Goal: Communication & Community: Answer question/provide support

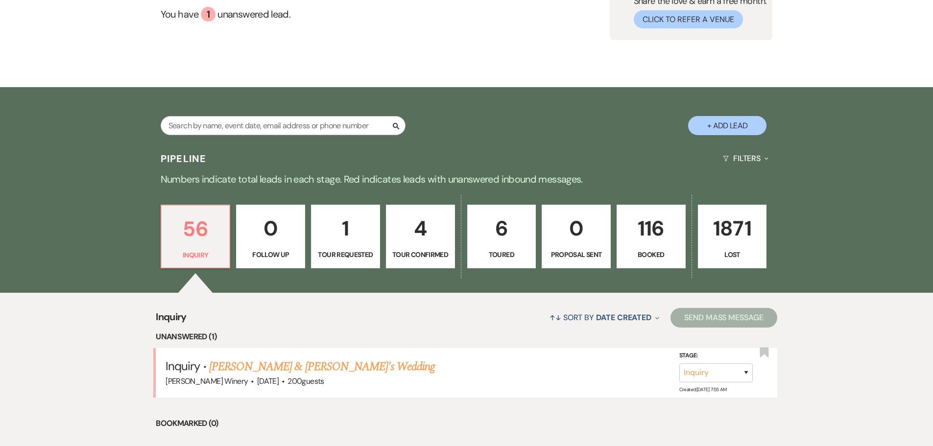
scroll to position [196, 0]
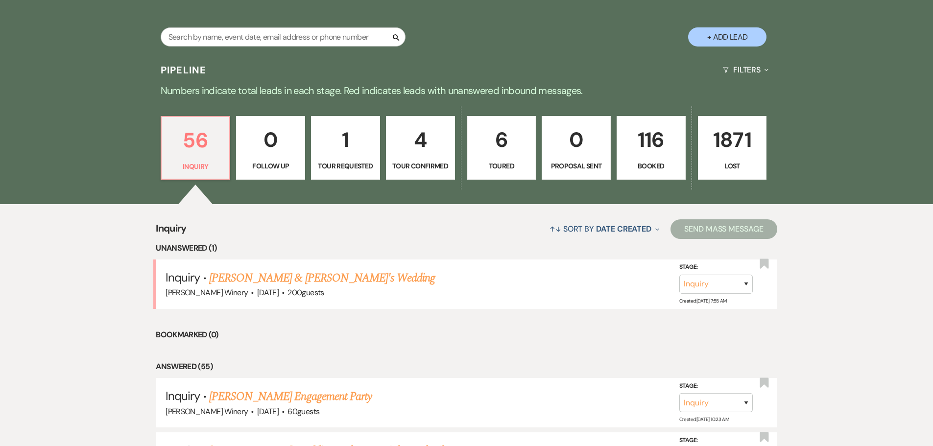
click at [294, 282] on link "[PERSON_NAME] & [PERSON_NAME]'s Wedding" at bounding box center [322, 278] width 226 height 18
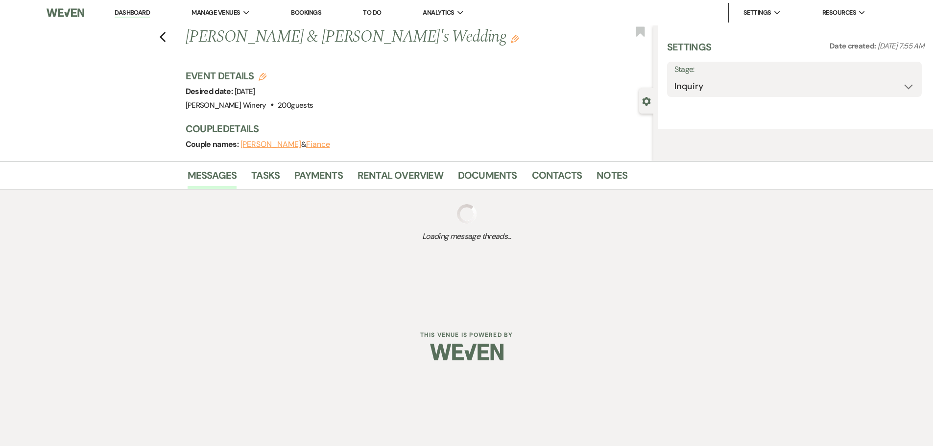
select select "5"
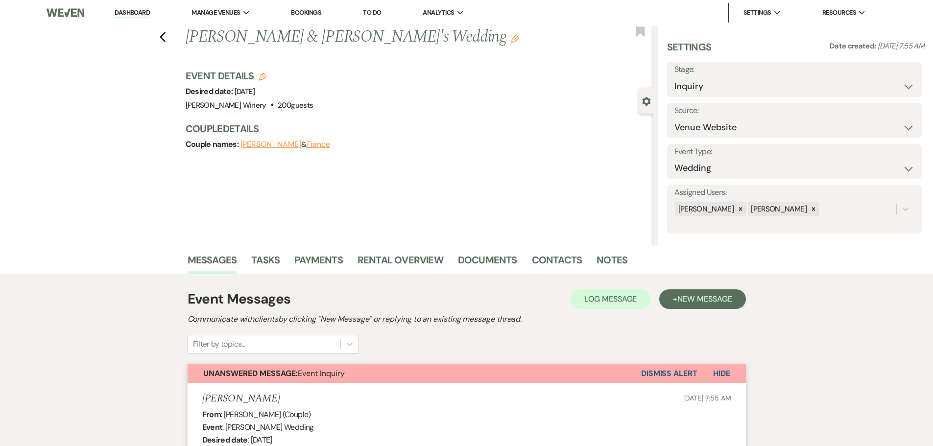
drag, startPoint x: 222, startPoint y: 29, endPoint x: 261, endPoint y: 65, distance: 53.4
click at [0, 0] on li "[PERSON_NAME] Winery" at bounding box center [0, 0] width 0 height 0
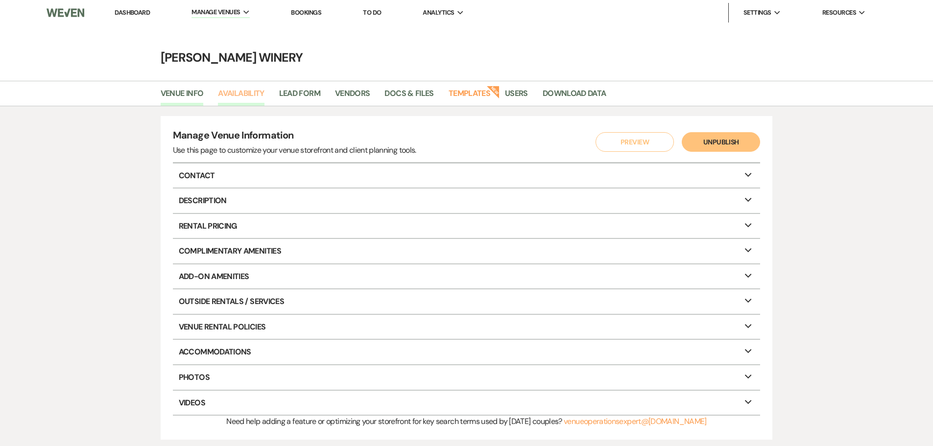
click at [240, 92] on link "Availability" at bounding box center [241, 96] width 46 height 19
select select "3"
select select "2026"
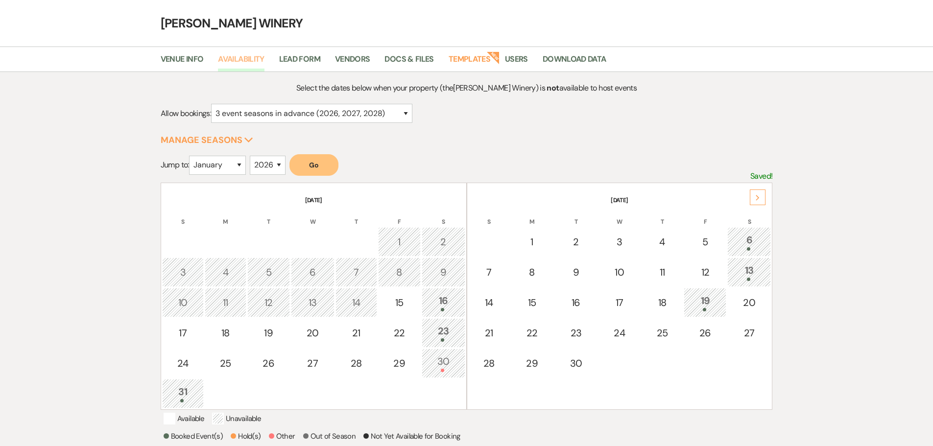
scroll to position [98, 0]
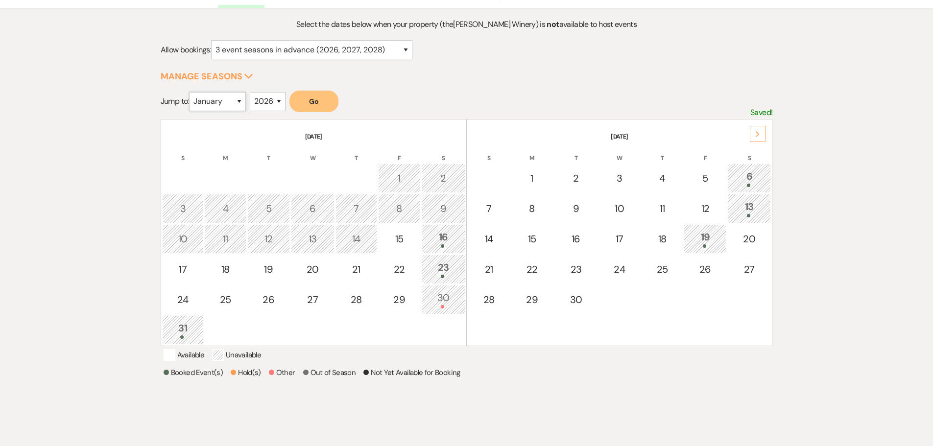
click at [240, 102] on select "January February March April May June July August September October November De…" at bounding box center [217, 101] width 57 height 19
click at [191, 92] on select "January February March April May June July August September October November De…" at bounding box center [217, 101] width 57 height 19
click at [241, 100] on select "January February March April May June July August September October November De…" at bounding box center [217, 101] width 57 height 19
select select "8"
click at [191, 92] on select "January February March April May June July August September October November De…" at bounding box center [217, 101] width 57 height 19
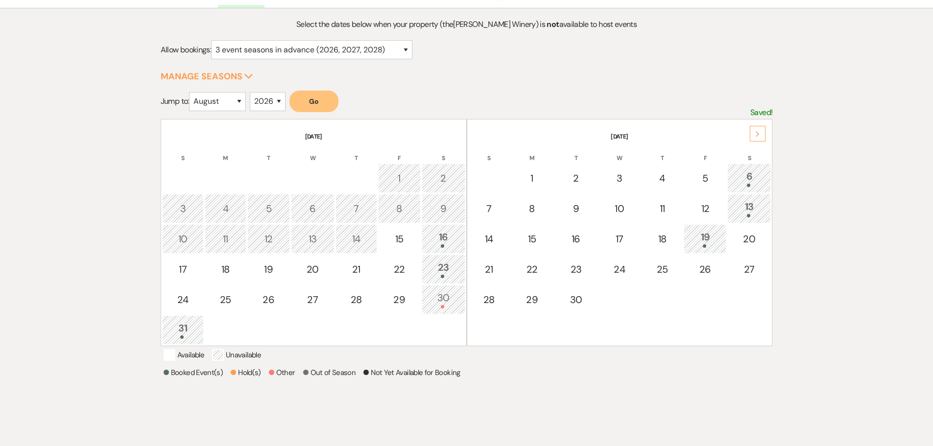
click at [307, 100] on button "Go" at bounding box center [313, 102] width 49 height 22
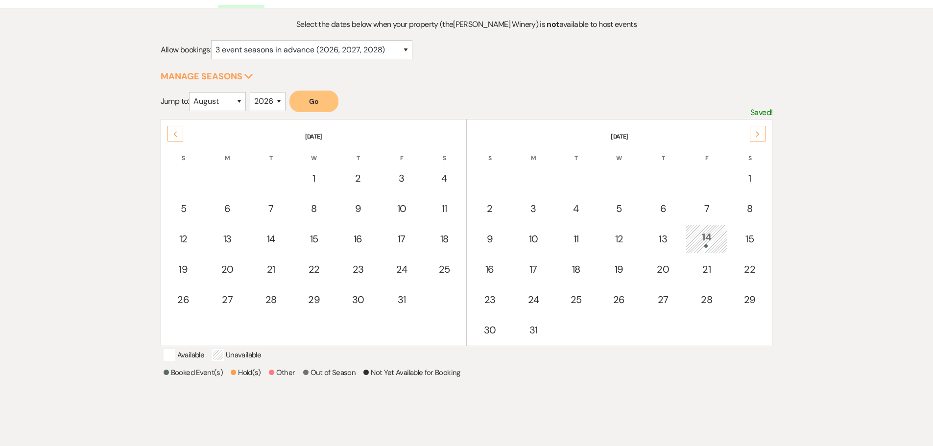
click at [757, 133] on use at bounding box center [757, 133] width 3 height 5
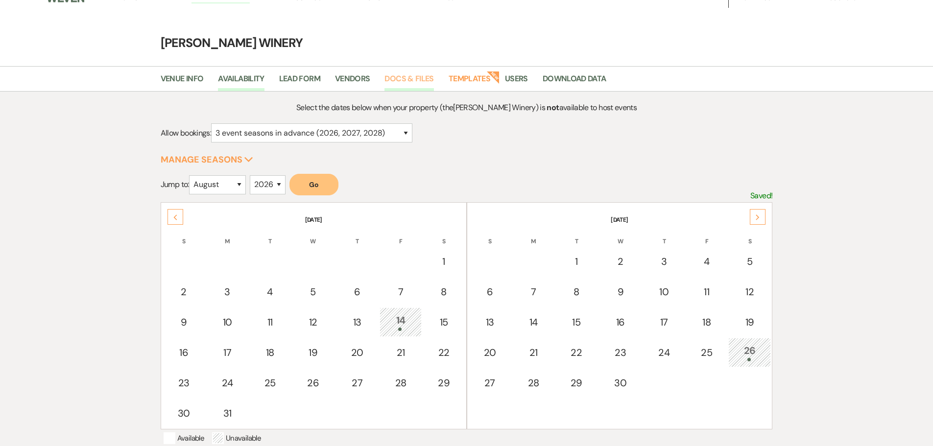
scroll to position [0, 0]
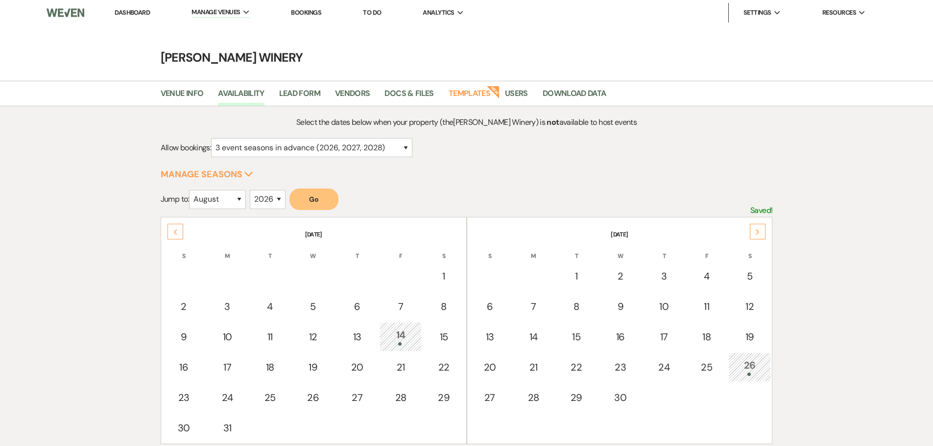
click at [134, 7] on li "Dashboard" at bounding box center [132, 13] width 45 height 20
click at [132, 11] on link "Dashboard" at bounding box center [132, 12] width 35 height 8
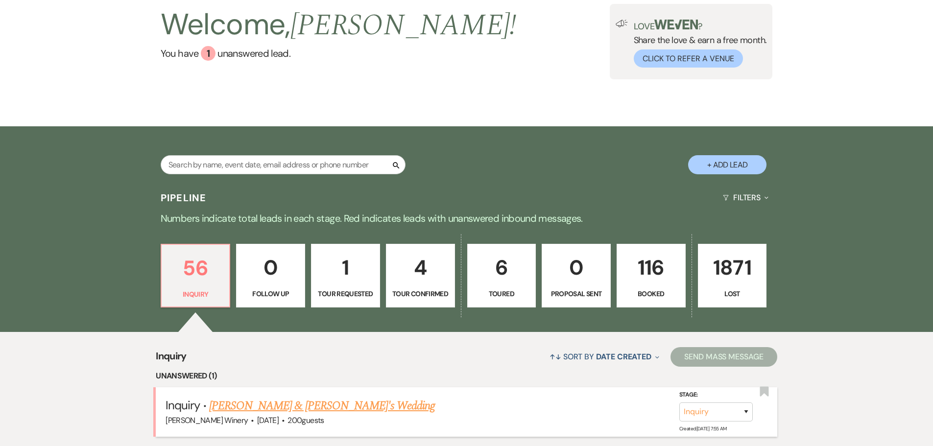
scroll to position [245, 0]
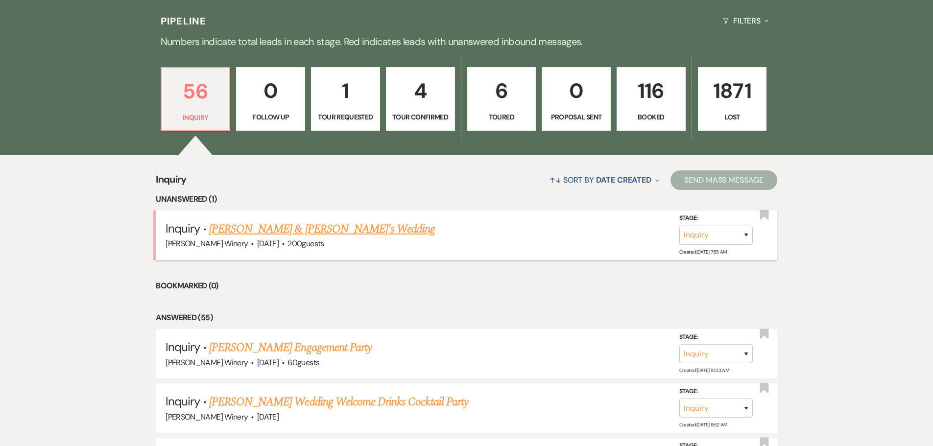
click at [324, 227] on link "[PERSON_NAME] & [PERSON_NAME]'s Wedding" at bounding box center [322, 229] width 226 height 18
select select "5"
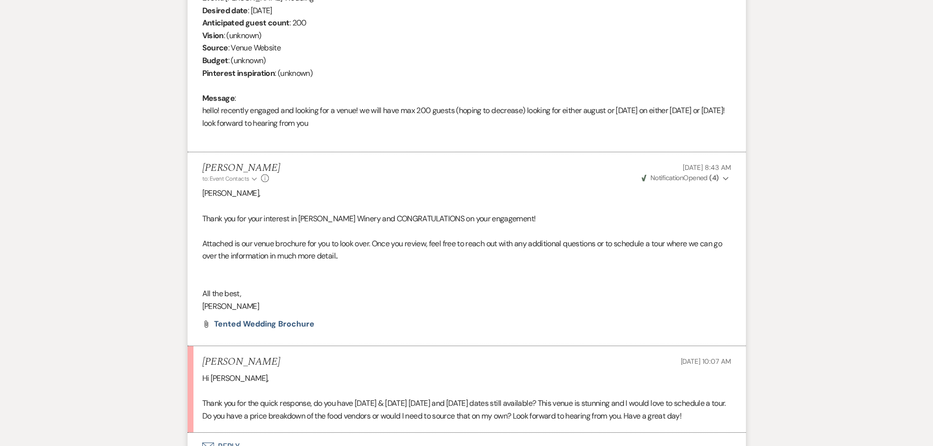
scroll to position [534, 0]
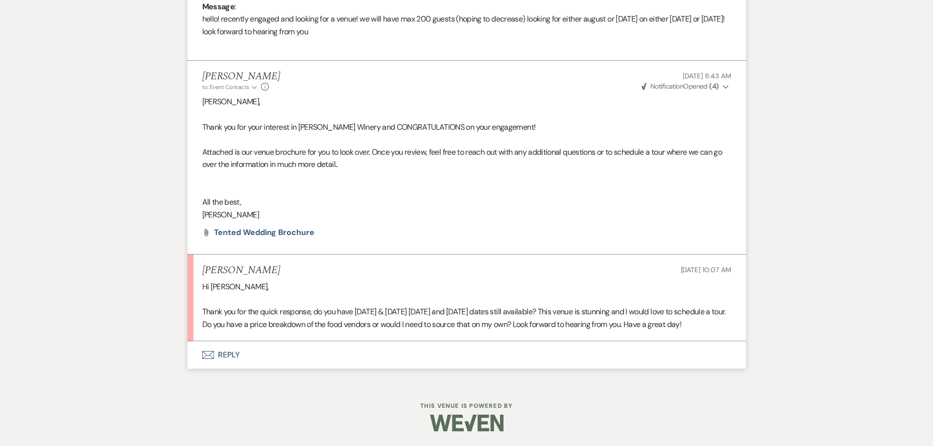
click at [218, 354] on button "Envelope Reply" at bounding box center [467, 354] width 558 height 27
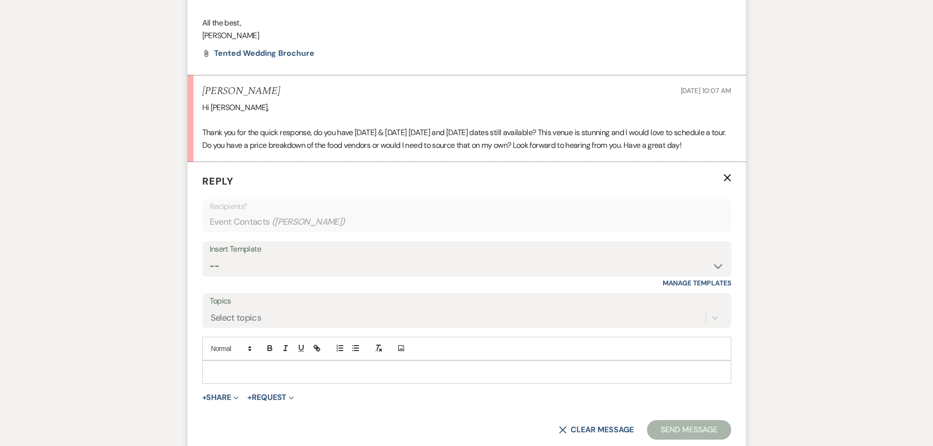
scroll to position [721, 0]
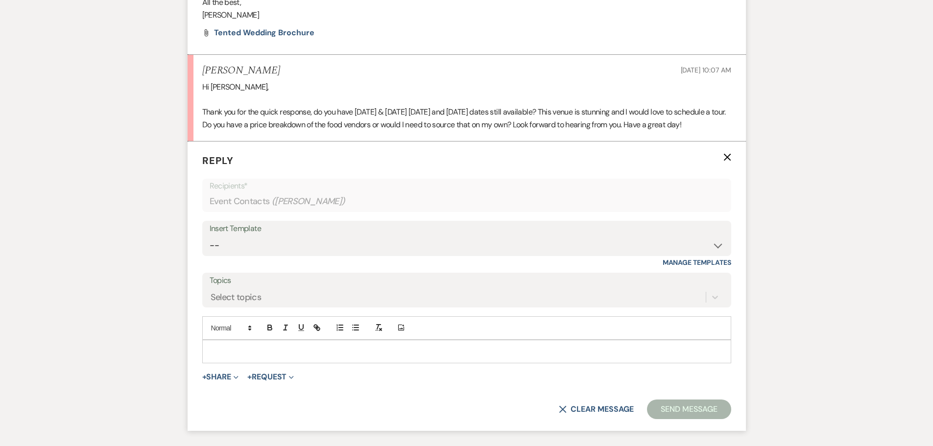
click at [235, 357] on p at bounding box center [466, 351] width 513 height 11
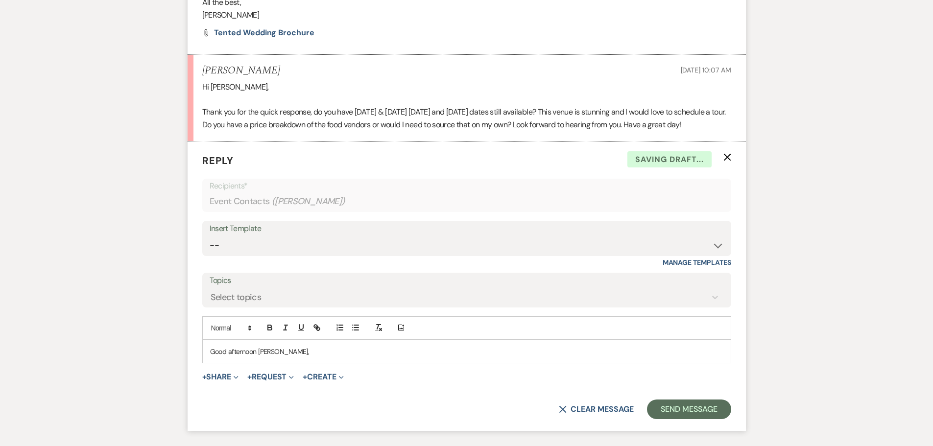
click at [255, 357] on p "Good afternoon [PERSON_NAME]," at bounding box center [466, 351] width 513 height 11
click at [277, 357] on p "Good morning [PERSON_NAME]," at bounding box center [466, 351] width 513 height 11
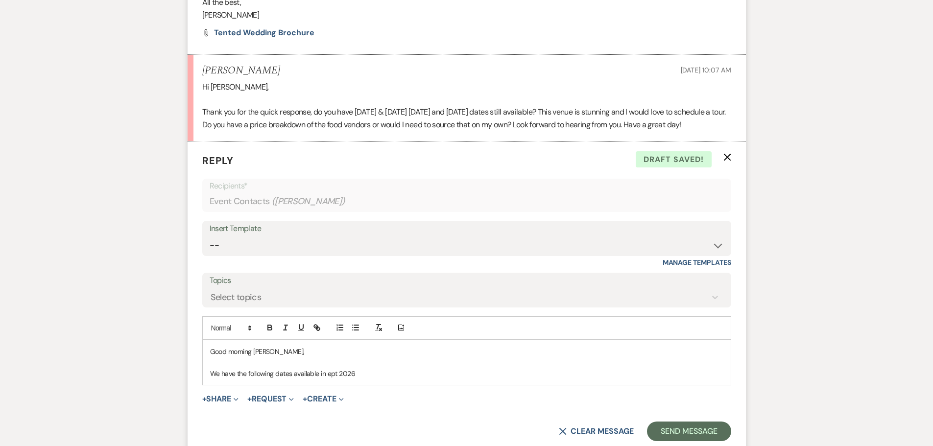
click at [325, 379] on p "We have the following dates available in ept 2026" at bounding box center [466, 373] width 513 height 11
click at [383, 379] on p "We have the following dates available [DATE]-[DATE]" at bounding box center [466, 373] width 513 height 11
click at [385, 379] on p "We have the following dates available [DATE]-[DATE]: [DATE], [DATE], [DATE], [D…" at bounding box center [466, 373] width 513 height 11
drag, startPoint x: 407, startPoint y: 383, endPoint x: 412, endPoint y: 381, distance: 5.3
click at [407, 379] on p "We have the following dates available [DATE]-[DATE]: [DATE], [DATE], [DATE], [D…" at bounding box center [466, 373] width 513 height 11
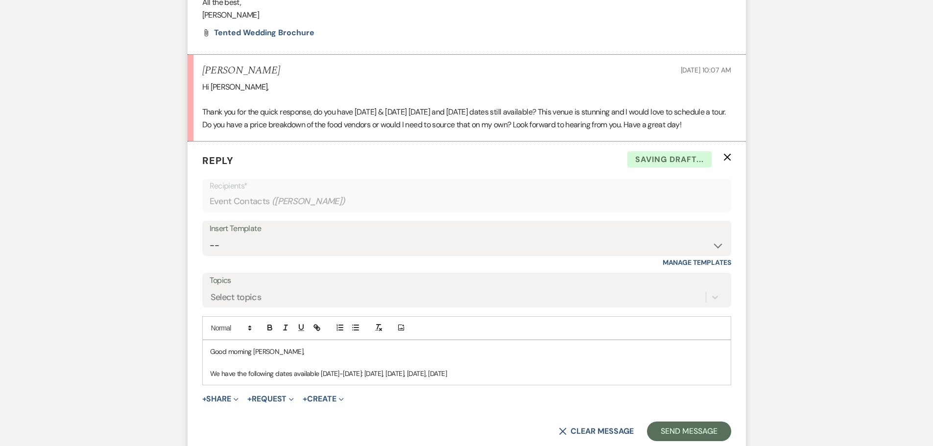
click at [433, 379] on p "We have the following dates available [DATE]-[DATE]: [DATE], [DATE], [DATE], [D…" at bounding box center [466, 373] width 513 height 11
click at [458, 379] on p "We have the following dates available [DATE]-[DATE]: [DATE], [DATE], [DATE], [D…" at bounding box center [466, 373] width 513 height 11
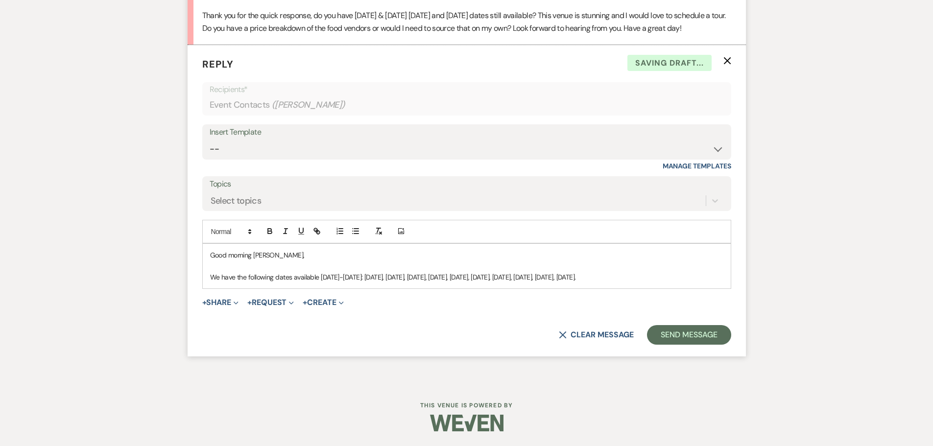
scroll to position [819, 0]
click at [617, 271] on p at bounding box center [466, 265] width 513 height 11
click at [619, 282] on p "We have the following dates available [DATE]-[DATE]: [DATE], [DATE], [DATE], [D…" at bounding box center [466, 277] width 513 height 11
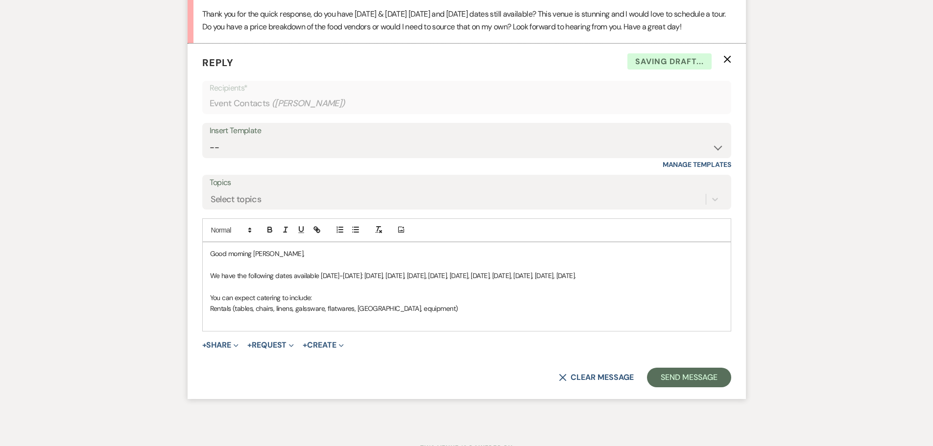
click at [209, 319] on div "Good morning [PERSON_NAME], We have the following dates available [DATE]-[DATE]…" at bounding box center [467, 286] width 528 height 89
click at [407, 314] on p "Rentals (tables, chairs, linens, glassware, flatware, [GEOGRAPHIC_DATA], equipm…" at bounding box center [466, 308] width 513 height 11
click at [210, 314] on p "Rentals (tables, chairs, linens, glassware, flatware, [GEOGRAPHIC_DATA], equipm…" at bounding box center [466, 308] width 513 height 11
click at [353, 234] on icon "button" at bounding box center [355, 229] width 9 height 9
drag, startPoint x: 435, startPoint y: 321, endPoint x: 470, endPoint y: 317, distance: 35.5
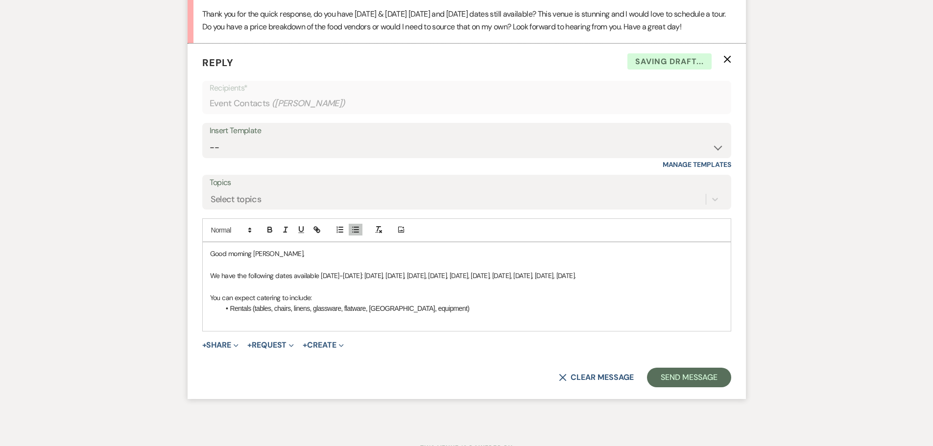
click at [436, 314] on li "Rentals (tables, chairs, linens, glassware, flatware, [GEOGRAPHIC_DATA], equipm…" at bounding box center [471, 308] width 503 height 11
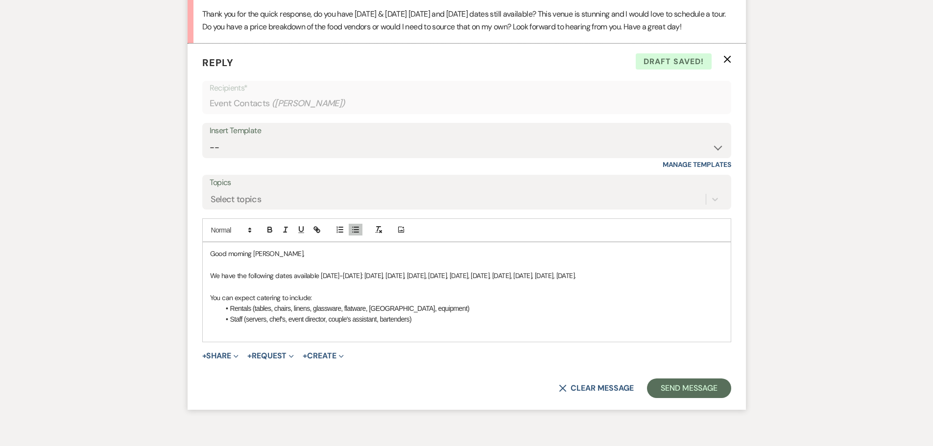
click at [408, 325] on li "Staff (servers, chef's, event director, couple's assistant, bartenders)" at bounding box center [471, 319] width 503 height 11
click at [448, 325] on li "Staff (servers, chef's, event director, couple's assistant, bartenders, utility)" at bounding box center [471, 319] width 503 height 11
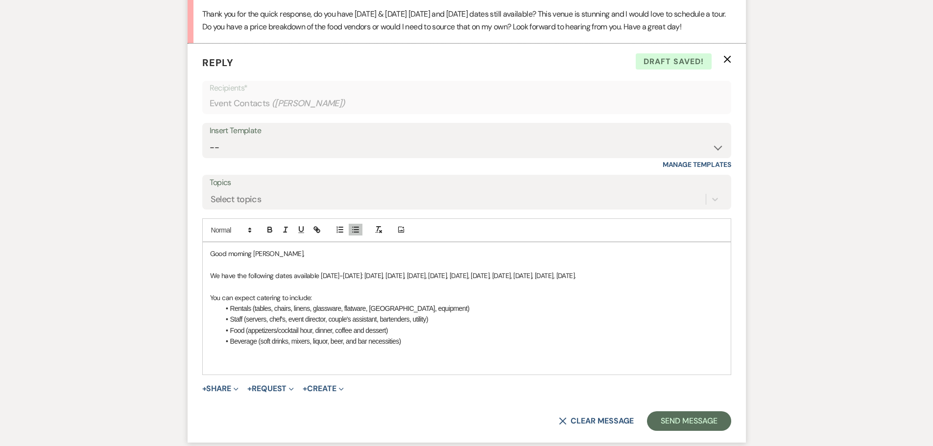
click at [310, 303] on p "You can expect catering to include:" at bounding box center [466, 297] width 513 height 11
click at [218, 369] on p at bounding box center [466, 363] width 513 height 11
click at [376, 369] on p "Approximate cost depending on menu and rental choices" at bounding box center [466, 363] width 513 height 11
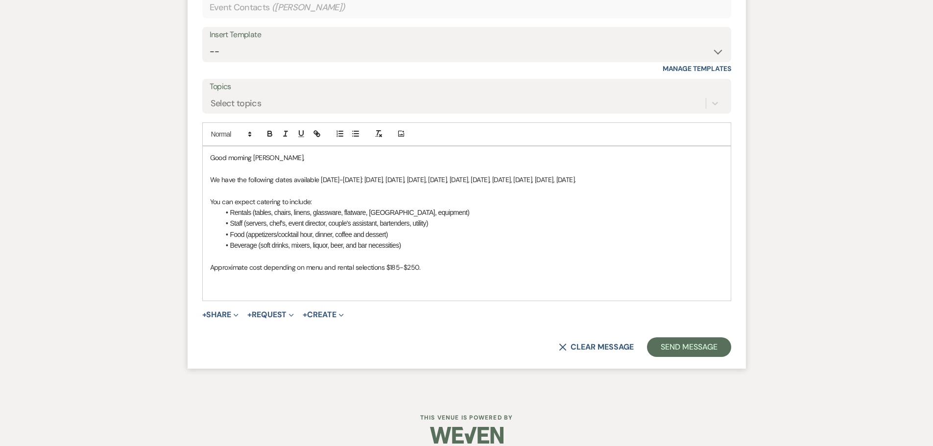
scroll to position [917, 0]
click at [438, 271] on p "Approximate cost depending on menu and rental selections $185-$250." at bounding box center [466, 265] width 513 height 11
click at [211, 299] on div "Good morning [PERSON_NAME], We have the following dates available [DATE]-[DATE]…" at bounding box center [467, 221] width 528 height 154
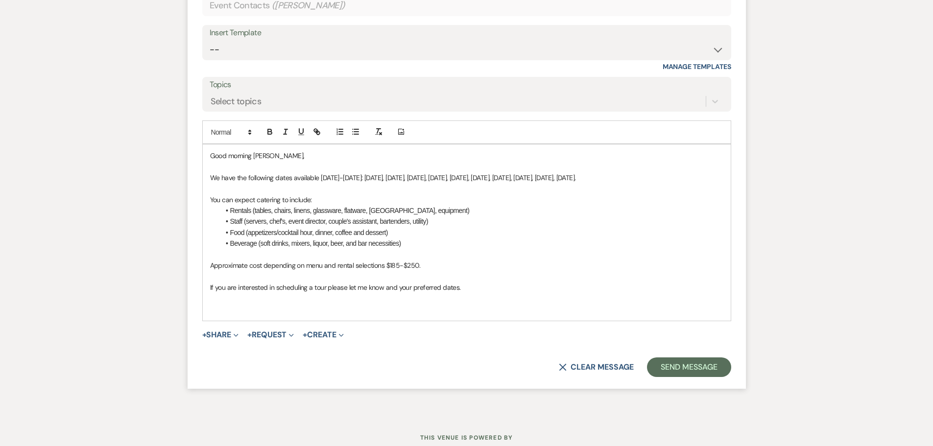
click at [214, 314] on p at bounding box center [466, 309] width 513 height 11
click at [693, 376] on button "Send Message" at bounding box center [689, 367] width 84 height 20
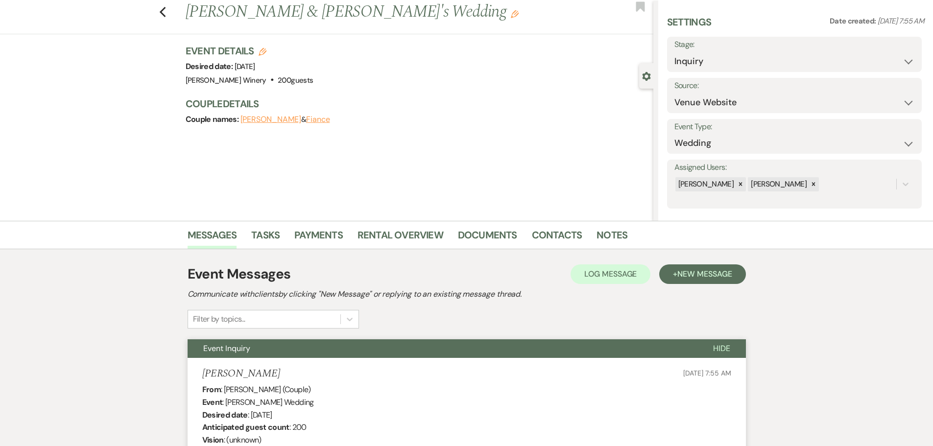
scroll to position [0, 0]
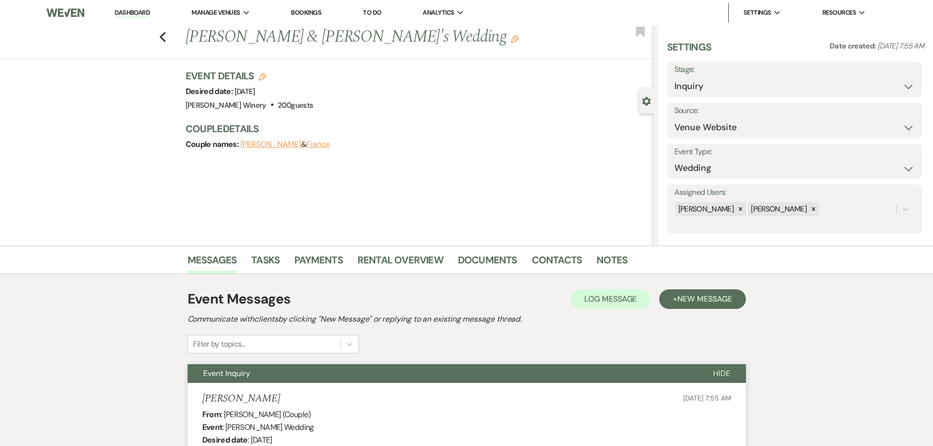
click at [129, 9] on link "Dashboard" at bounding box center [132, 12] width 35 height 9
